Goal: Entertainment & Leisure: Browse casually

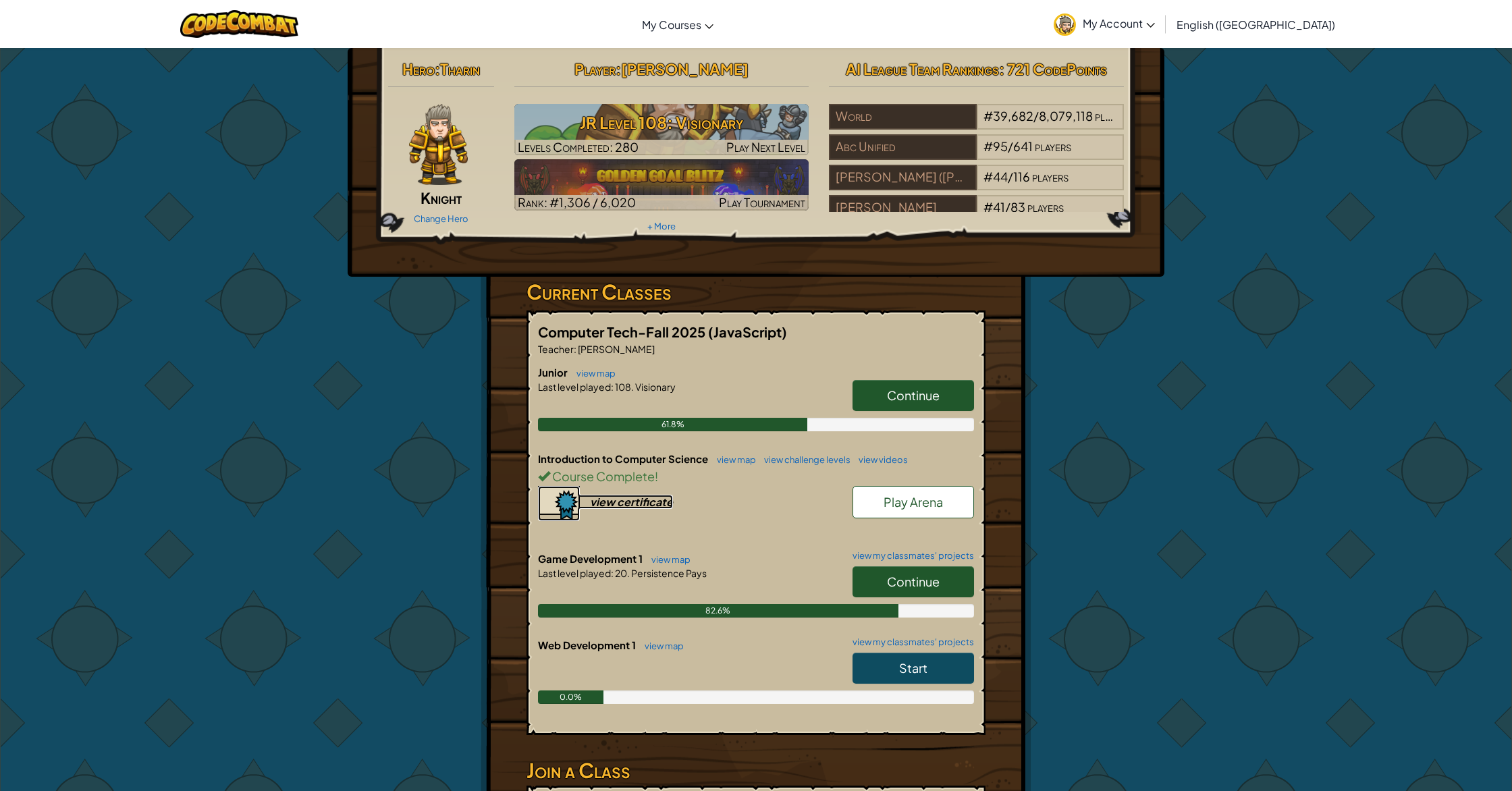
click at [607, 504] on div "view certificate" at bounding box center [631, 501] width 83 height 14
click at [911, 500] on span "Play Arena" at bounding box center [913, 501] width 60 height 16
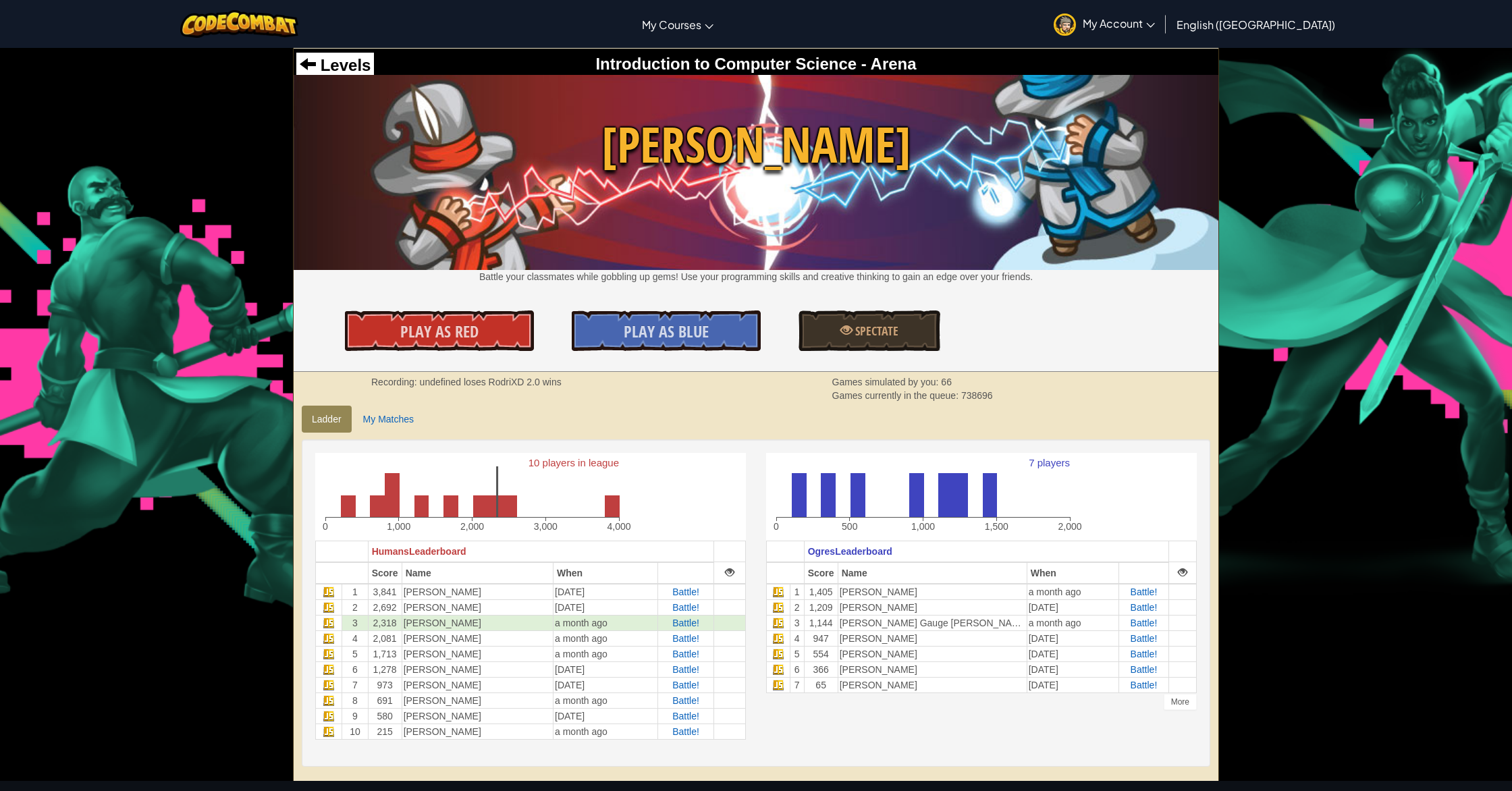
scroll to position [1, 0]
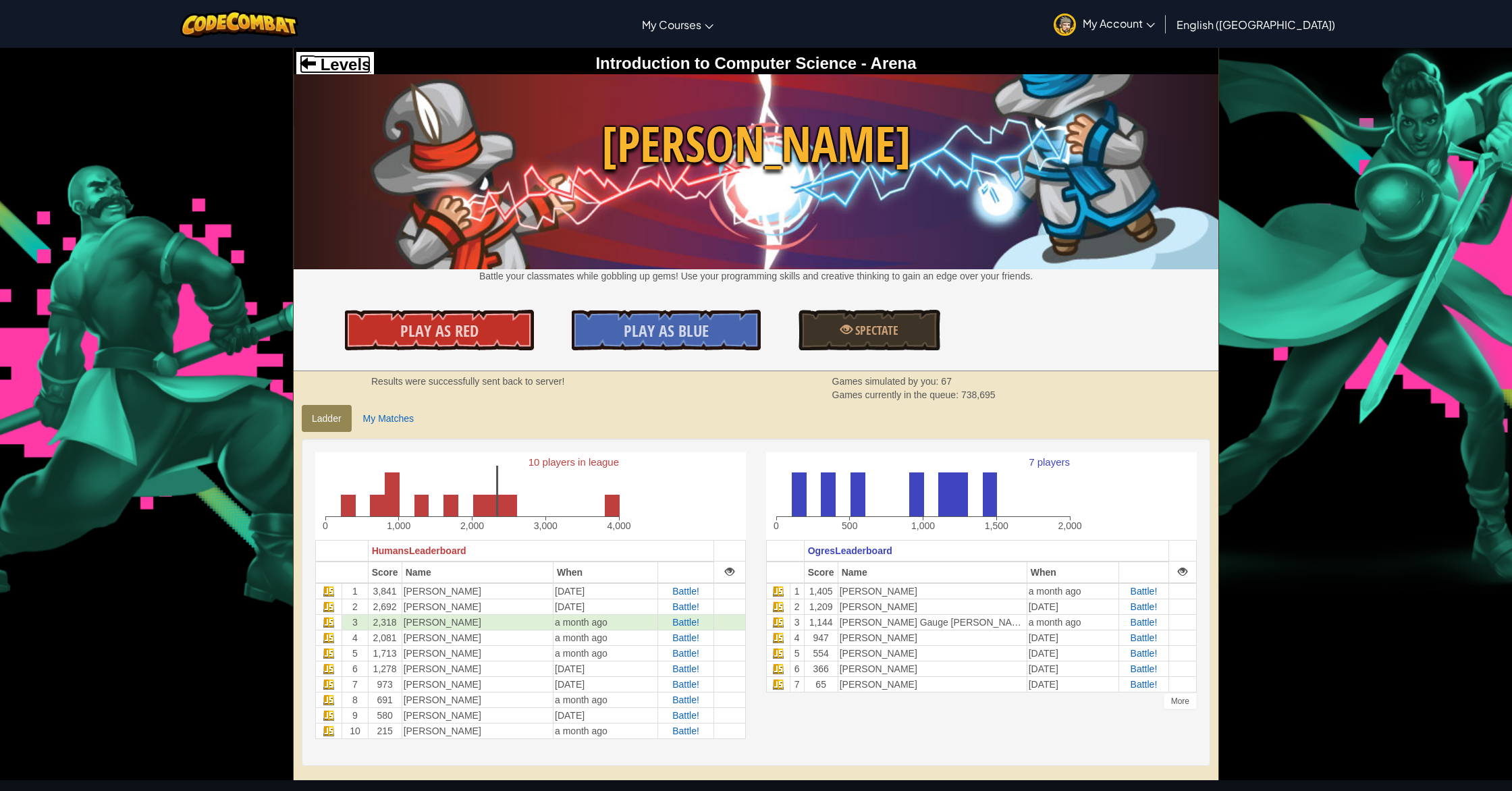
click at [306, 65] on span at bounding box center [308, 63] width 17 height 16
